Goal: Information Seeking & Learning: Learn about a topic

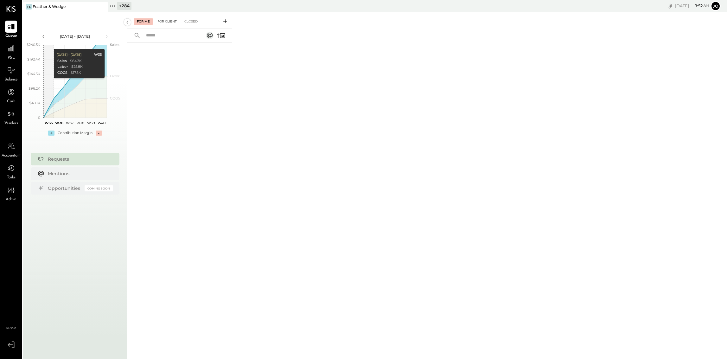
click at [165, 20] on div "For Client" at bounding box center [167, 21] width 26 height 6
click at [149, 17] on div "For Me For Client Closed" at bounding box center [179, 20] width 105 height 17
click at [147, 21] on div "For Me" at bounding box center [143, 21] width 19 height 6
click at [16, 44] on div at bounding box center [11, 48] width 12 height 12
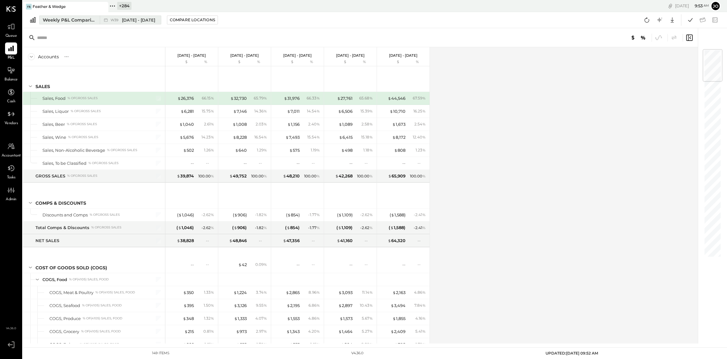
click at [116, 21] on span "W39" at bounding box center [116, 19] width 10 height 3
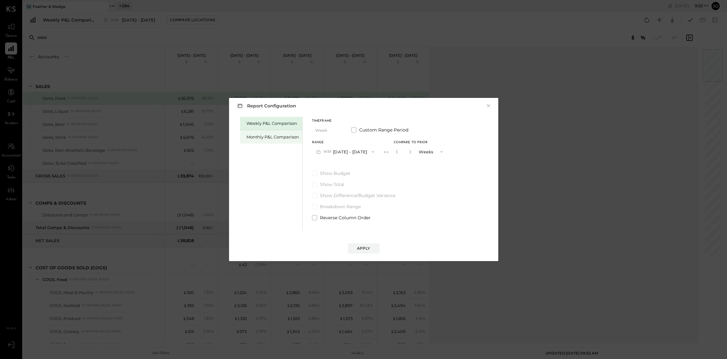
click at [285, 136] on div "Monthly P&L Comparison" at bounding box center [272, 137] width 53 height 6
click at [353, 153] on button "M09 [DATE] - [DATE]" at bounding box center [345, 152] width 67 height 12
click at [356, 169] on div "M08 [DATE] - [DATE]" at bounding box center [348, 165] width 72 height 13
click at [388, 152] on div "Compare" at bounding box center [398, 152] width 21 height 5
click at [408, 150] on button "button" at bounding box center [410, 151] width 5 height 7
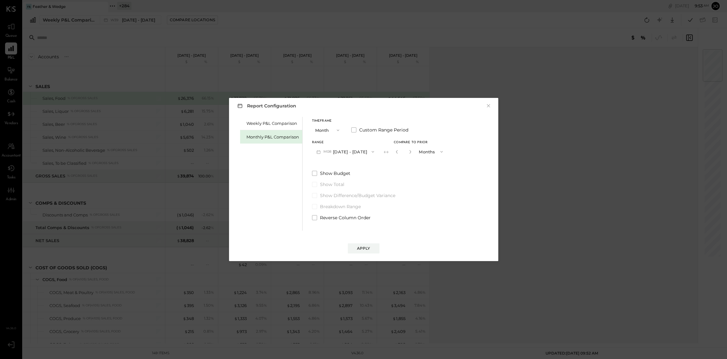
click at [408, 150] on button "button" at bounding box center [410, 151] width 5 height 7
type input "*"
click at [369, 248] on div "Apply" at bounding box center [363, 247] width 13 height 5
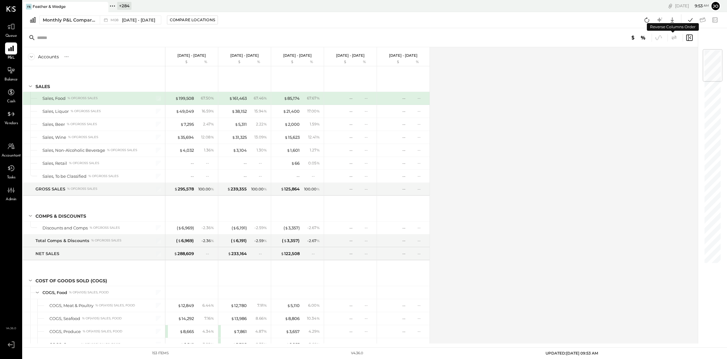
click at [675, 38] on icon at bounding box center [673, 37] width 5 height 4
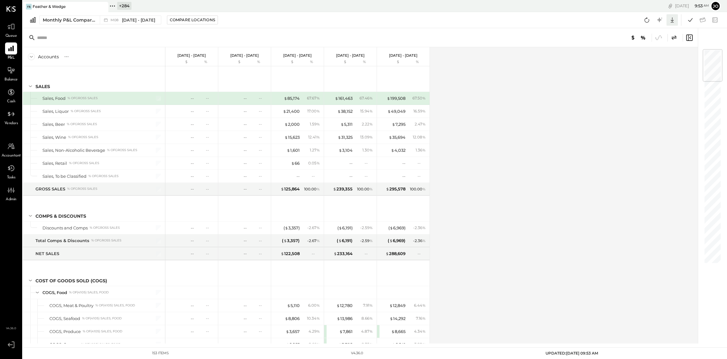
click at [672, 16] on icon at bounding box center [672, 20] width 8 height 8
click at [656, 60] on div "Excel" at bounding box center [652, 56] width 51 height 13
click at [394, 98] on div "$ 199,508" at bounding box center [396, 98] width 19 height 6
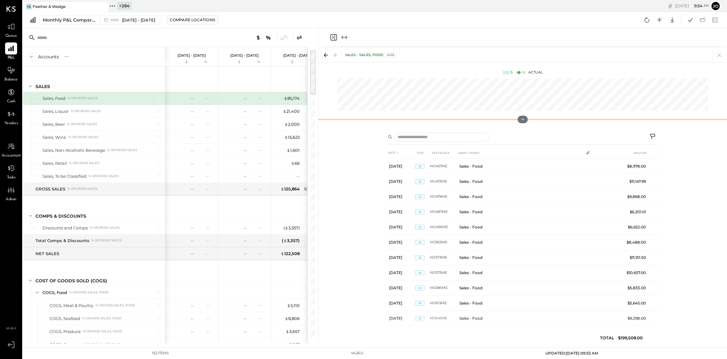
drag, startPoint x: 525, startPoint y: 137, endPoint x: 521, endPoint y: 77, distance: 60.6
click at [521, 77] on div "SALES Sales, Food 4105 $ % Actual" at bounding box center [522, 87] width 409 height 81
drag, startPoint x: 523, startPoint y: 119, endPoint x: 523, endPoint y: 74, distance: 45.3
click at [523, 74] on div "SALES Sales, Food 4105 $ % Actual" at bounding box center [522, 87] width 409 height 81
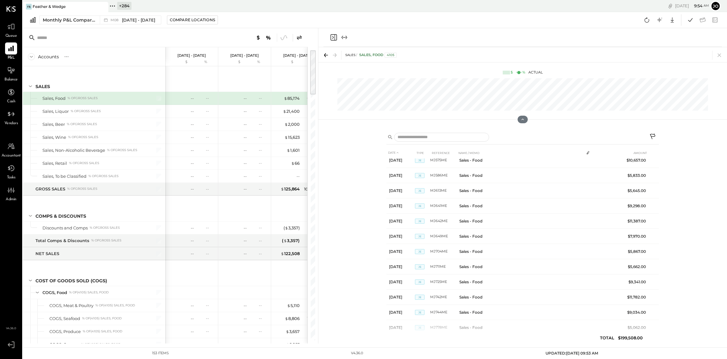
scroll to position [187, 0]
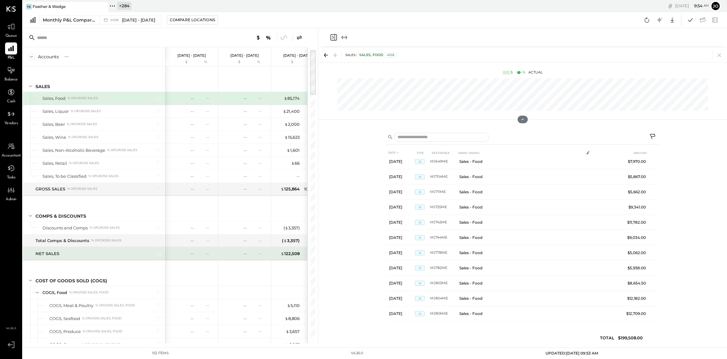
click at [288, 247] on div "$ 122,508 --" at bounding box center [298, 253] width 48 height 13
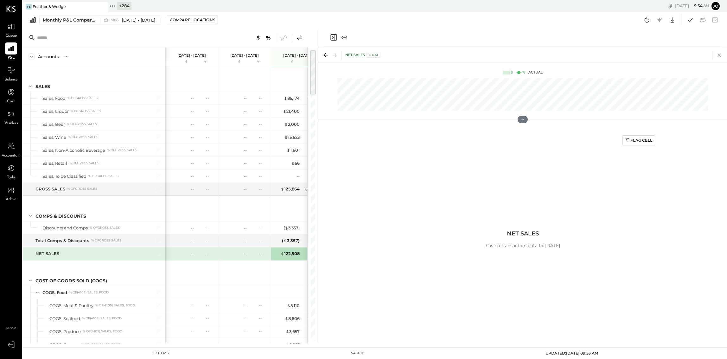
click at [719, 56] on icon at bounding box center [719, 55] width 9 height 9
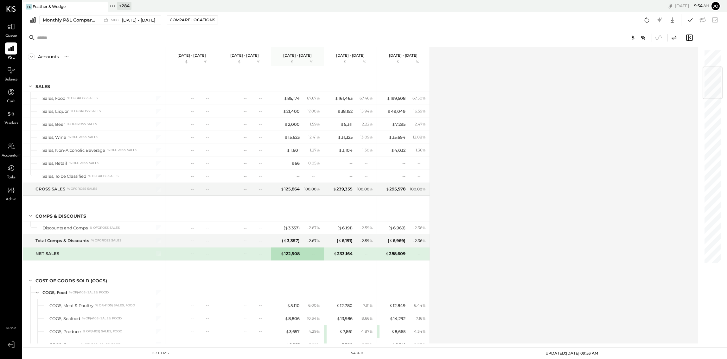
scroll to position [404, 0]
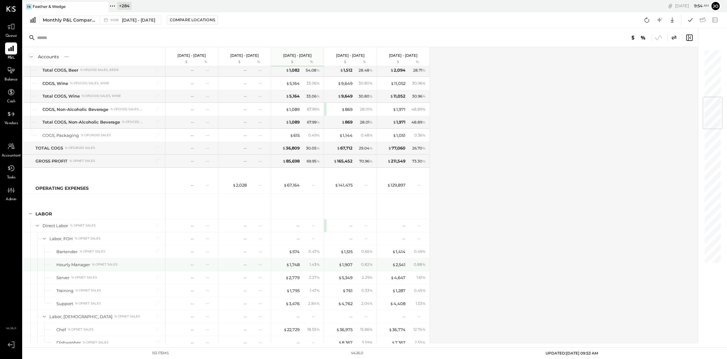
click at [345, 260] on div "$ 1,907 0.82 %" at bounding box center [351, 264] width 48 height 13
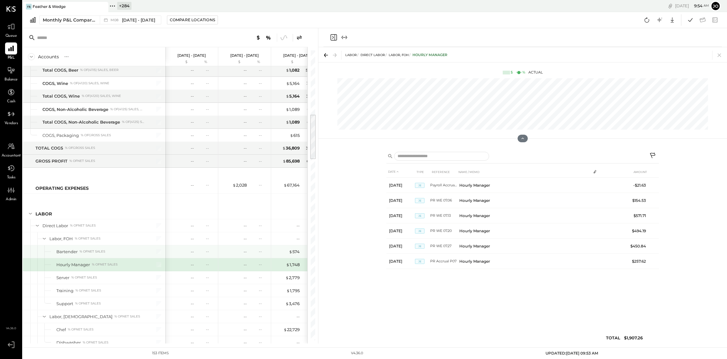
click at [263, 249] on div "--" at bounding box center [263, 251] width 8 height 5
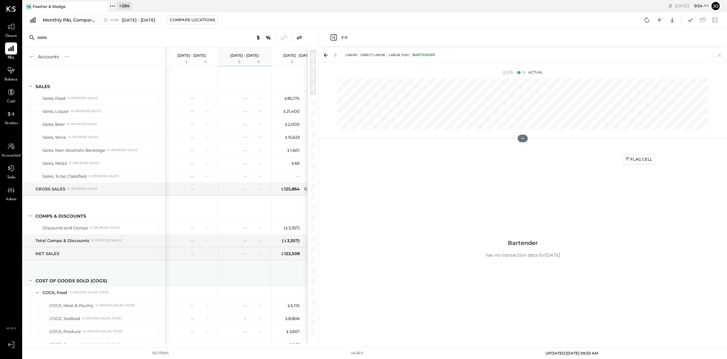
scroll to position [118, 0]
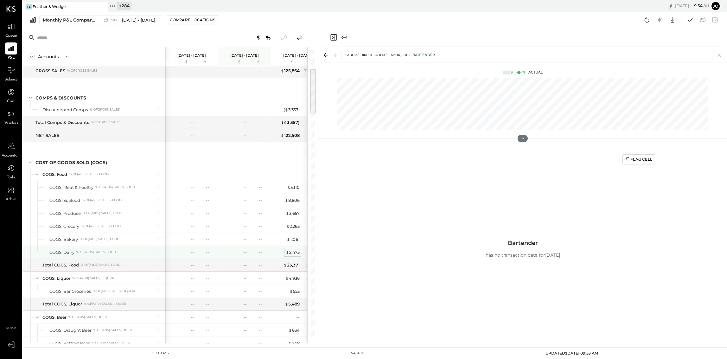
click at [293, 253] on div "$ 2,473" at bounding box center [293, 252] width 14 height 6
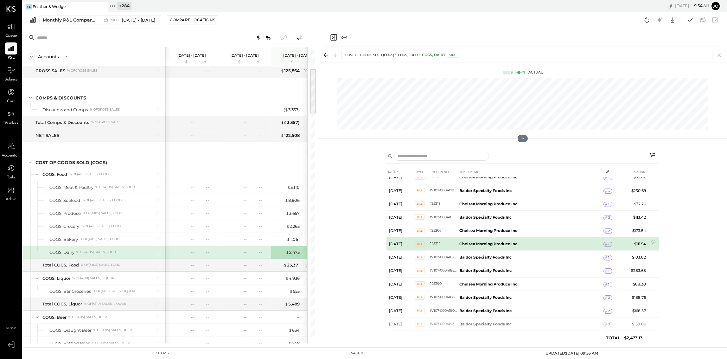
scroll to position [179, 0]
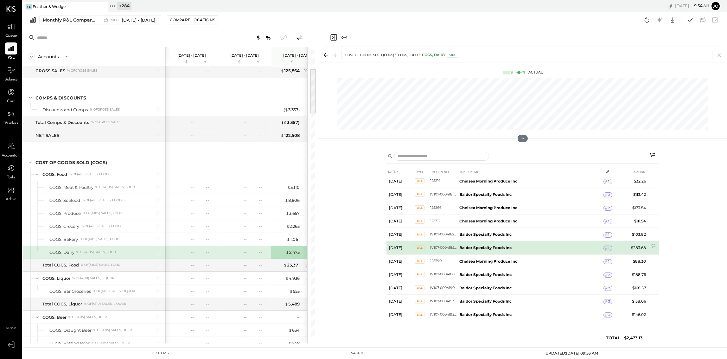
click at [607, 248] on icon at bounding box center [606, 248] width 4 height 4
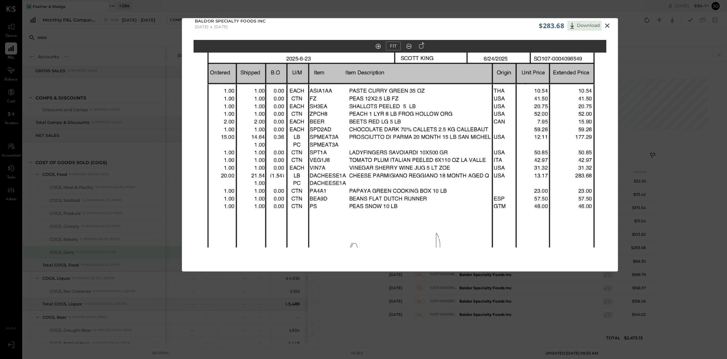
scroll to position [0, 0]
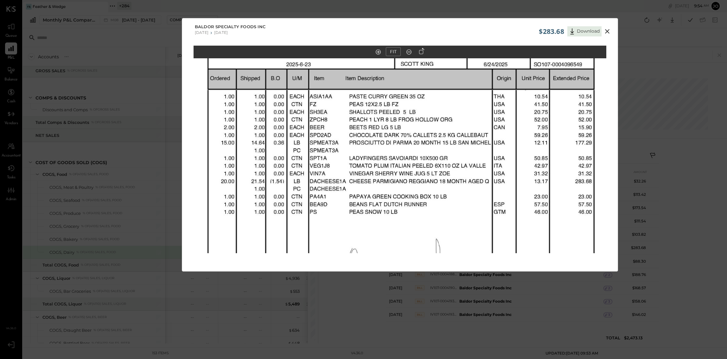
click at [407, 51] on icon at bounding box center [409, 52] width 6 height 8
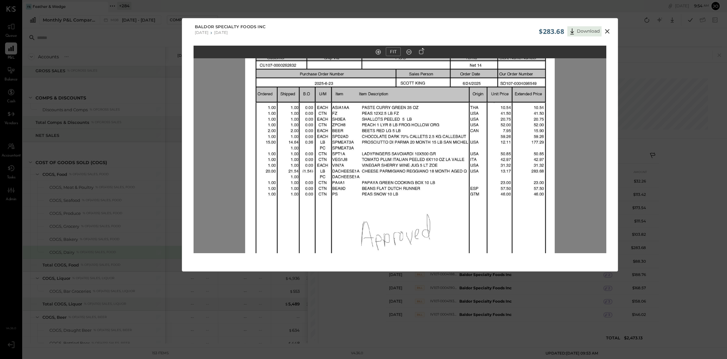
click at [407, 51] on icon at bounding box center [409, 52] width 6 height 8
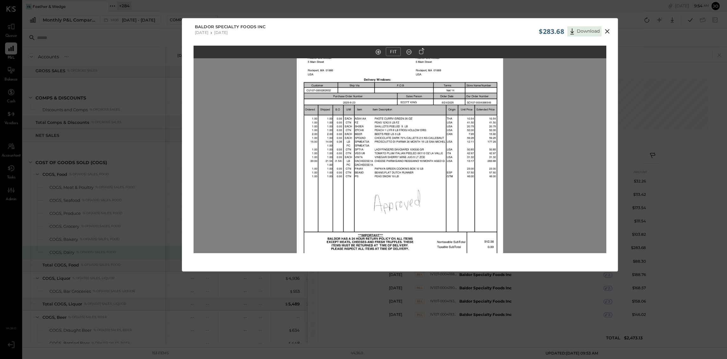
click at [407, 51] on icon at bounding box center [409, 52] width 6 height 8
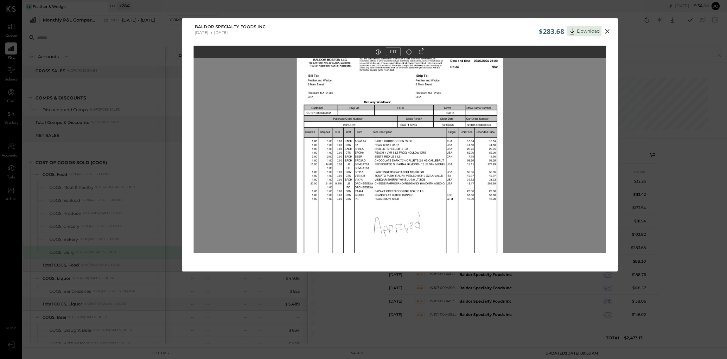
drag, startPoint x: 443, startPoint y: 110, endPoint x: 443, endPoint y: 165, distance: 54.5
click at [443, 165] on img at bounding box center [400, 162] width 207 height 267
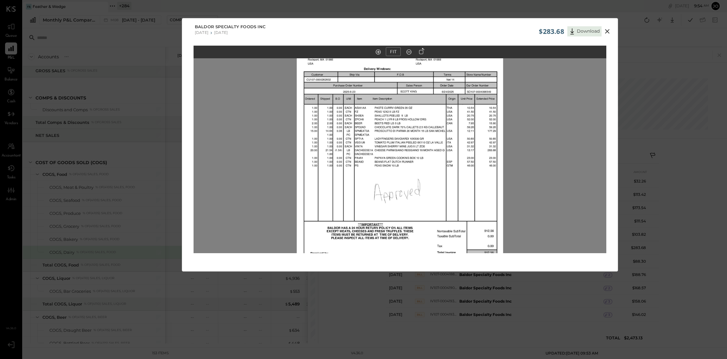
drag, startPoint x: 443, startPoint y: 165, endPoint x: 443, endPoint y: 104, distance: 60.5
click at [443, 104] on img at bounding box center [400, 129] width 207 height 267
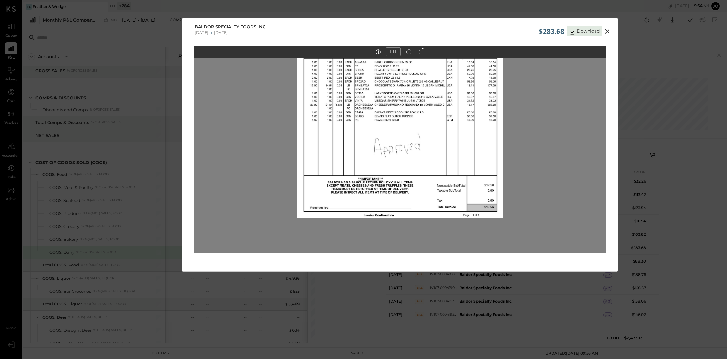
drag, startPoint x: 443, startPoint y: 104, endPoint x: 443, endPoint y: 55, distance: 49.4
click at [443, 55] on div "FIT" at bounding box center [400, 161] width 436 height 231
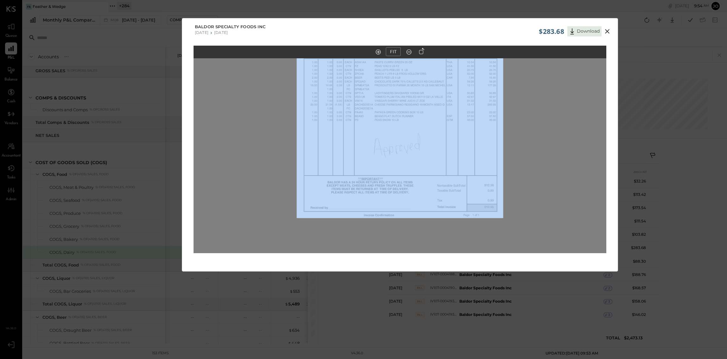
drag, startPoint x: 443, startPoint y: 55, endPoint x: 443, endPoint y: 111, distance: 56.1
click at [443, 110] on div "FIT" at bounding box center [400, 161] width 436 height 231
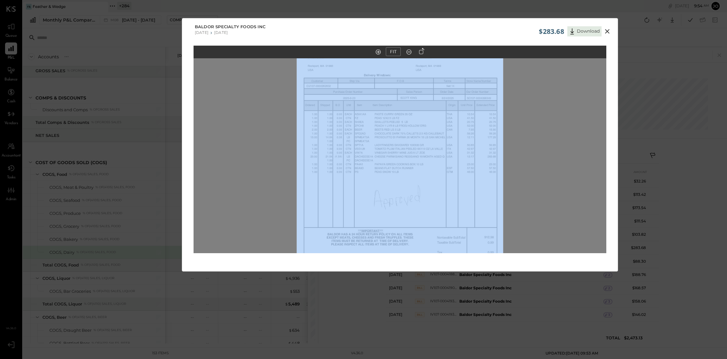
click at [438, 117] on img at bounding box center [400, 136] width 207 height 267
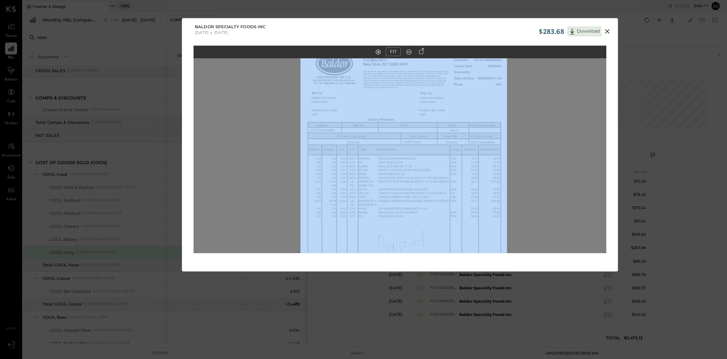
drag, startPoint x: 426, startPoint y: 110, endPoint x: 430, endPoint y: 155, distance: 45.1
click at [430, 155] on img at bounding box center [404, 180] width 207 height 267
click at [500, 123] on img at bounding box center [404, 181] width 207 height 267
click at [376, 51] on icon at bounding box center [378, 51] width 5 height 5
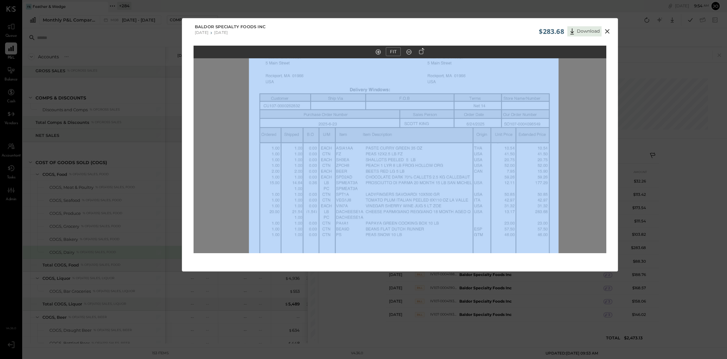
click at [376, 51] on icon at bounding box center [378, 51] width 5 height 5
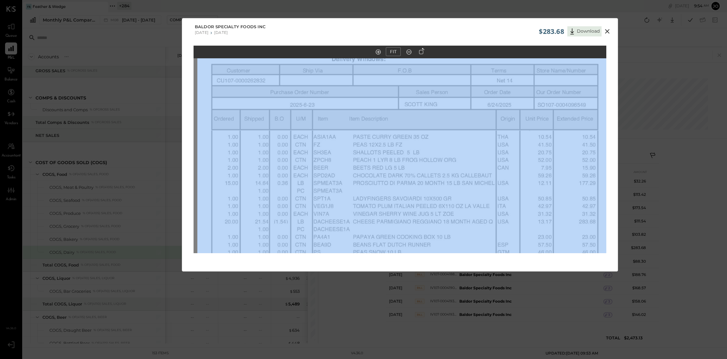
click at [405, 120] on img at bounding box center [403, 181] width 413 height 534
click at [606, 33] on icon at bounding box center [607, 32] width 8 height 8
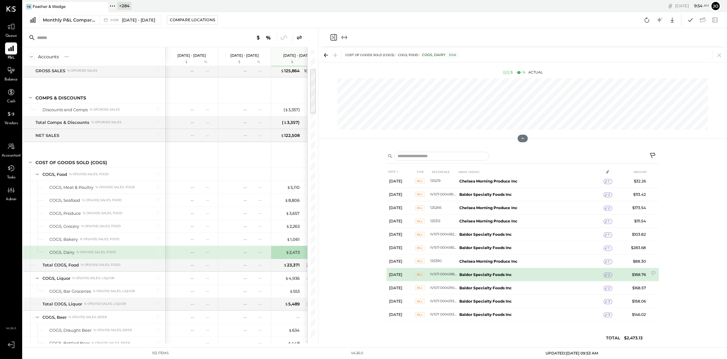
click at [611, 275] on div "2" at bounding box center [607, 274] width 9 height 5
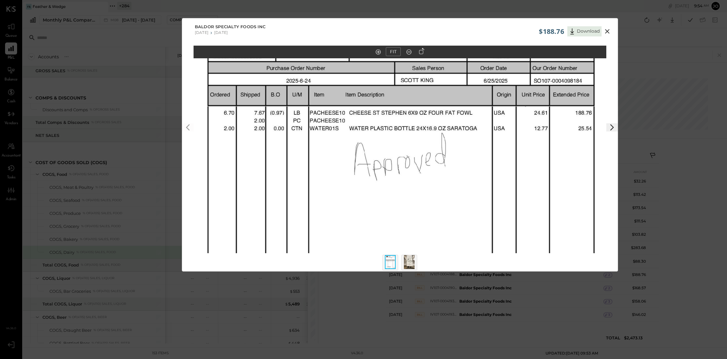
drag, startPoint x: 453, startPoint y: 128, endPoint x: 453, endPoint y: 196, distance: 67.8
click at [453, 195] on img at bounding box center [400, 157] width 413 height 534
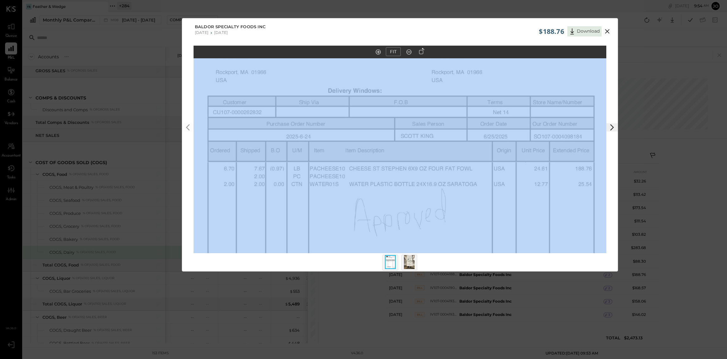
click at [410, 56] on div "FIT" at bounding box center [393, 52] width 43 height 11
click at [410, 52] on icon at bounding box center [409, 52] width 6 height 8
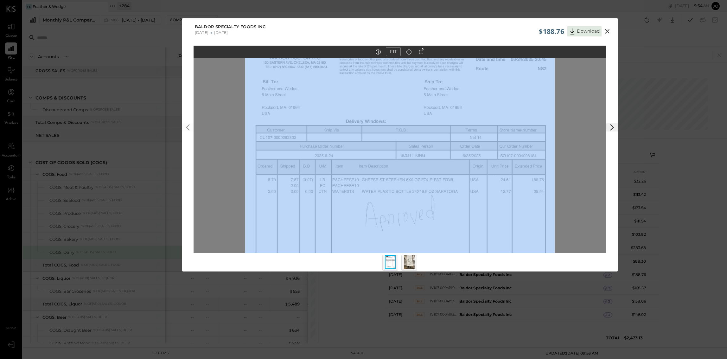
click at [410, 52] on icon at bounding box center [409, 52] width 6 height 8
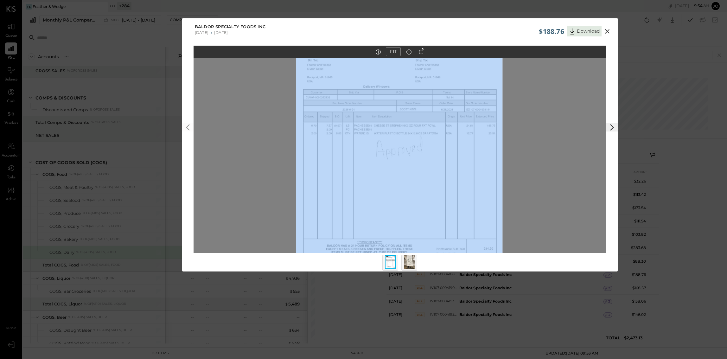
drag, startPoint x: 429, startPoint y: 159, endPoint x: 428, endPoint y: 94, distance: 65.2
click at [428, 94] on img at bounding box center [399, 147] width 207 height 267
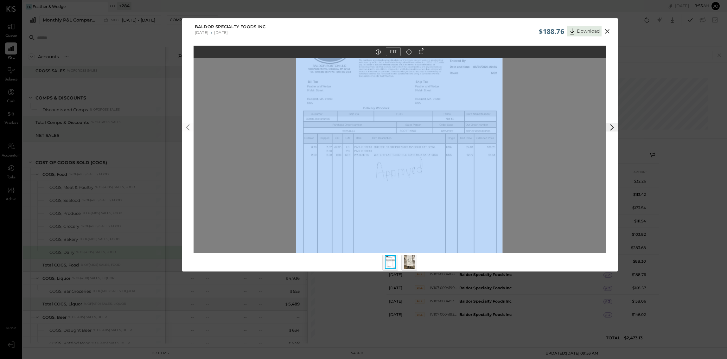
drag, startPoint x: 428, startPoint y: 94, endPoint x: 428, endPoint y: 115, distance: 21.2
click at [428, 115] on img at bounding box center [399, 168] width 207 height 267
click at [605, 31] on icon at bounding box center [607, 32] width 8 height 8
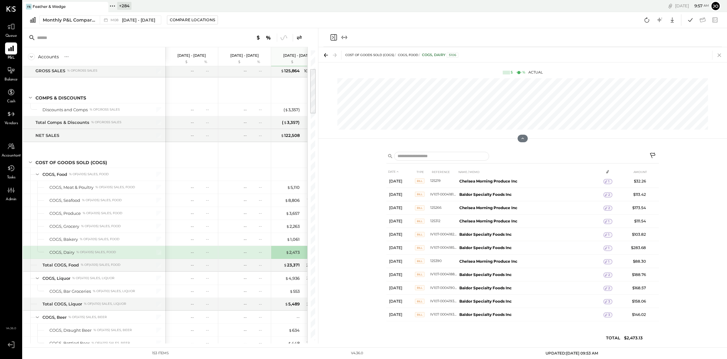
click at [717, 56] on icon at bounding box center [719, 55] width 9 height 9
